Goal: Task Accomplishment & Management: Manage account settings

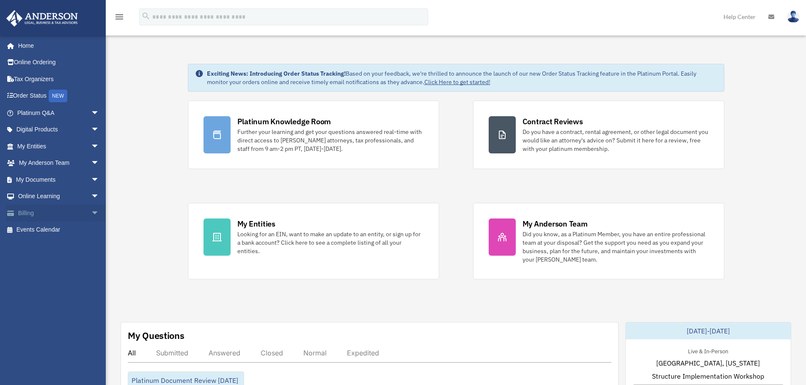
click at [49, 218] on link "Billing arrow_drop_down" at bounding box center [59, 213] width 106 height 17
click at [91, 213] on span "arrow_drop_down" at bounding box center [99, 213] width 17 height 17
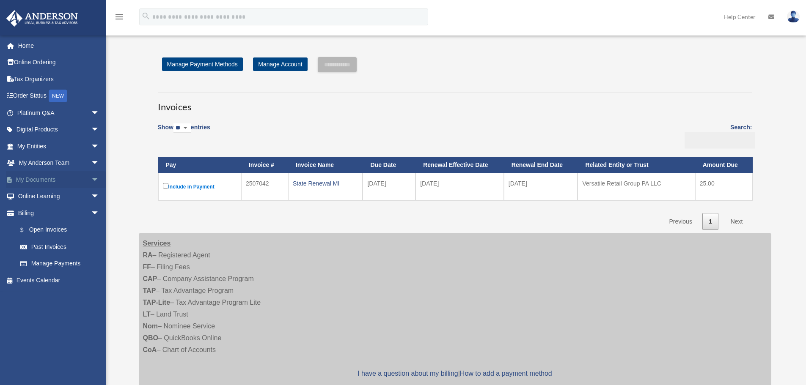
click at [91, 181] on span "arrow_drop_down" at bounding box center [99, 179] width 17 height 17
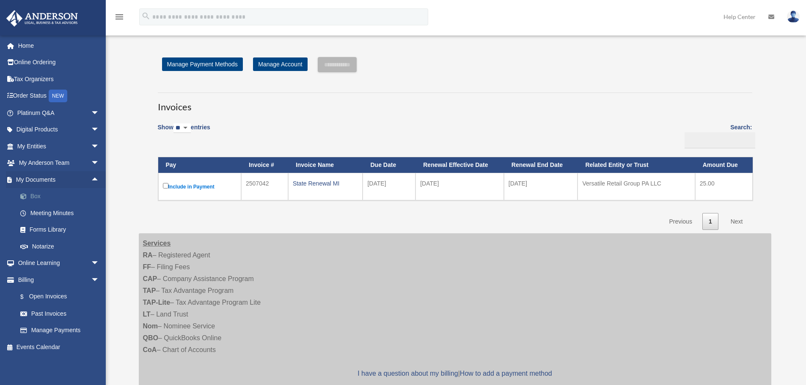
click at [37, 200] on link "Box" at bounding box center [62, 196] width 100 height 17
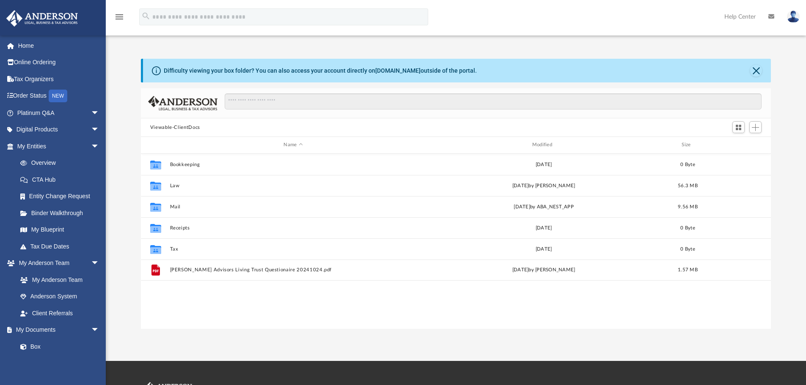
scroll to position [186, 623]
click at [38, 51] on link "Home" at bounding box center [59, 45] width 106 height 17
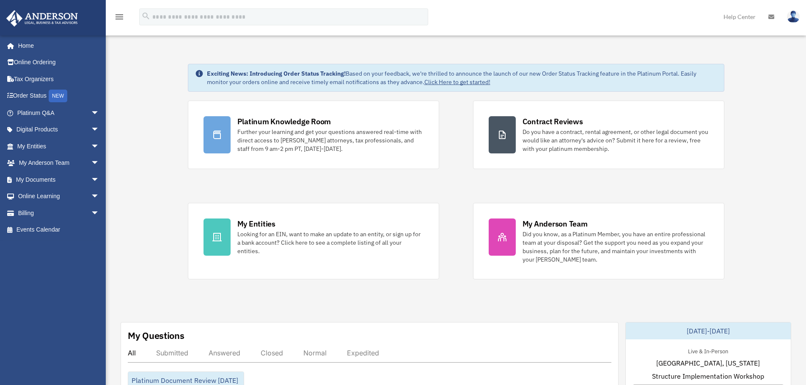
click at [793, 19] on img at bounding box center [793, 17] width 13 height 12
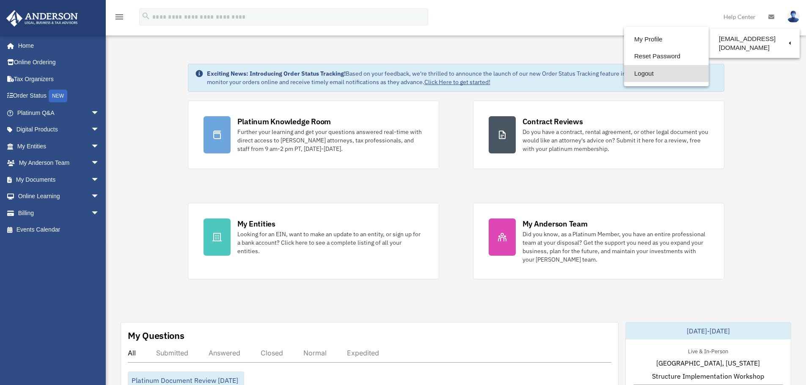
click at [648, 75] on link "Logout" at bounding box center [666, 73] width 85 height 17
